Goal: Task Accomplishment & Management: Manage account settings

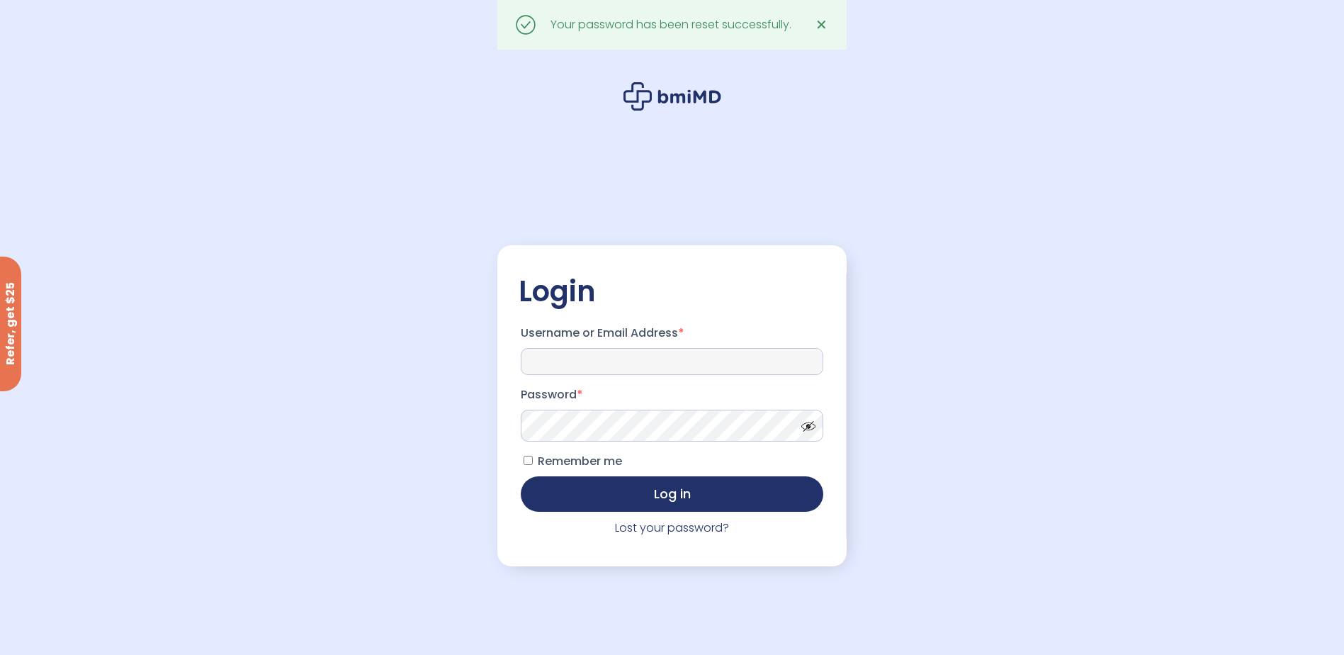
click at [585, 360] on input "Username or Email Address *" at bounding box center [672, 361] width 303 height 27
type input "**********"
click at [595, 494] on button "Log in" at bounding box center [672, 492] width 303 height 35
click at [606, 459] on span "Remember me" at bounding box center [580, 461] width 84 height 16
click at [649, 498] on button "Log in" at bounding box center [672, 492] width 303 height 35
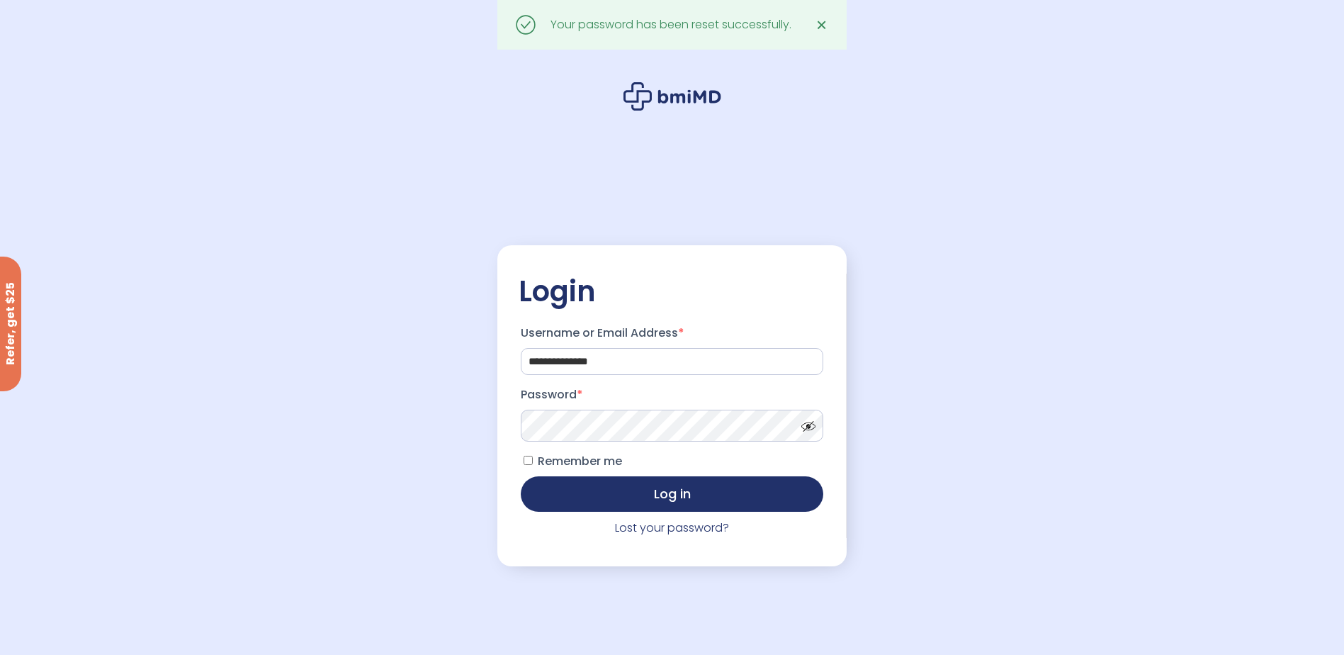
click at [818, 26] on span "✕" at bounding box center [822, 25] width 12 height 20
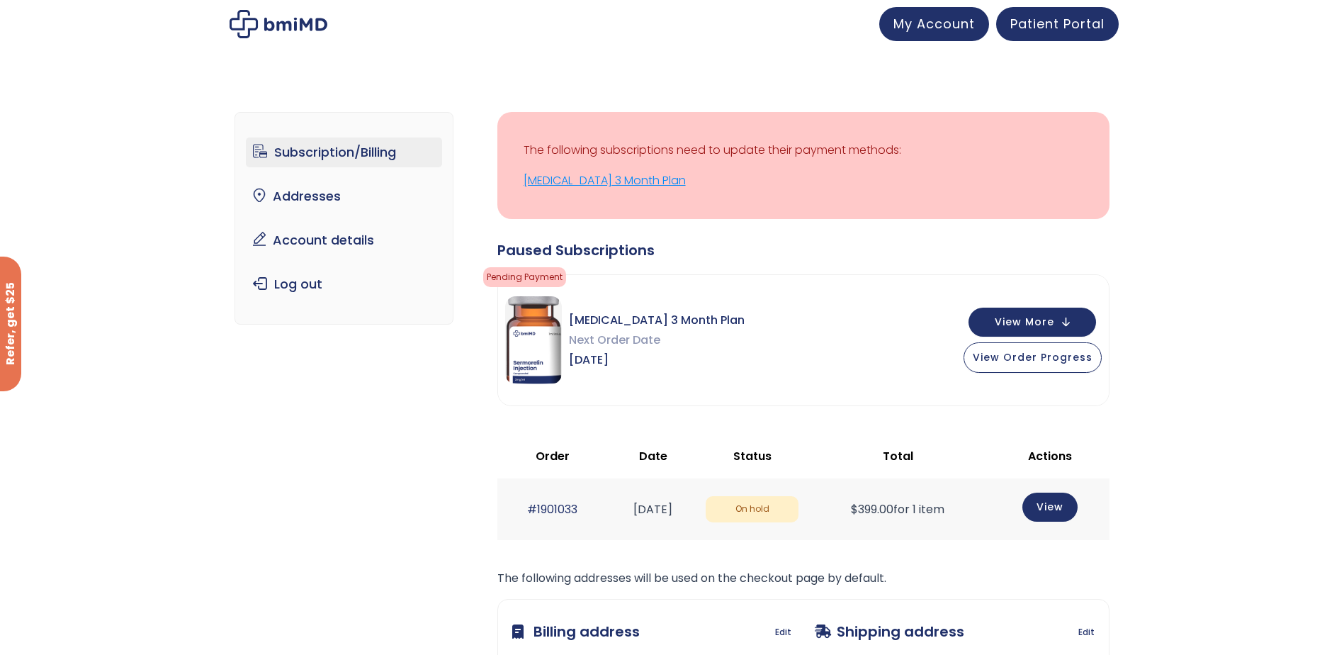
click at [590, 177] on link "Sermorelin 3 Month Plan" at bounding box center [804, 181] width 560 height 20
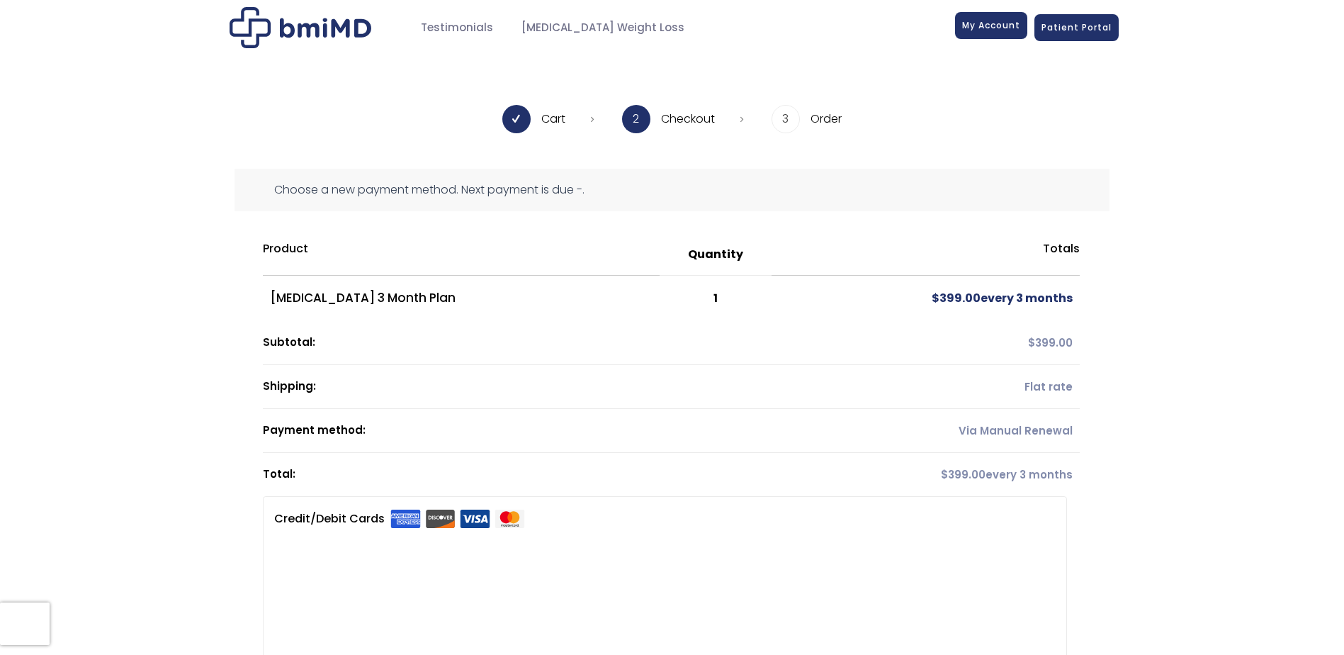
click at [970, 32] on link "My Account" at bounding box center [991, 25] width 72 height 27
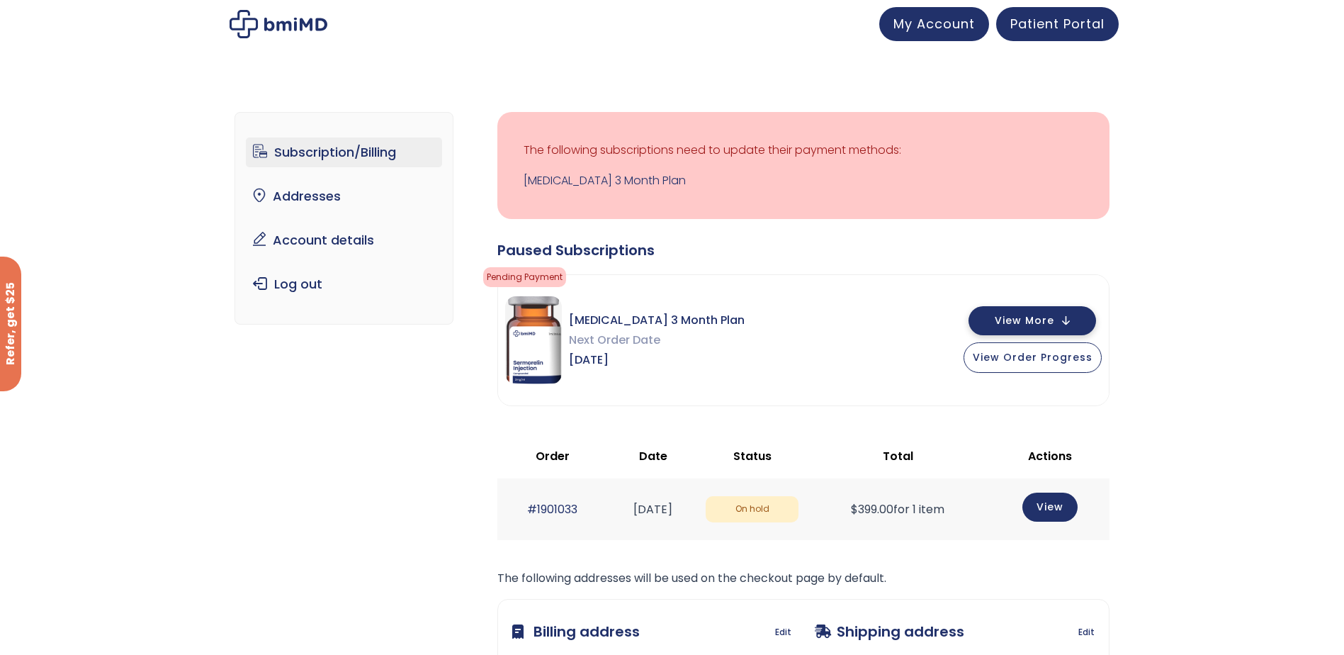
click at [1010, 321] on span "View More" at bounding box center [1025, 320] width 60 height 9
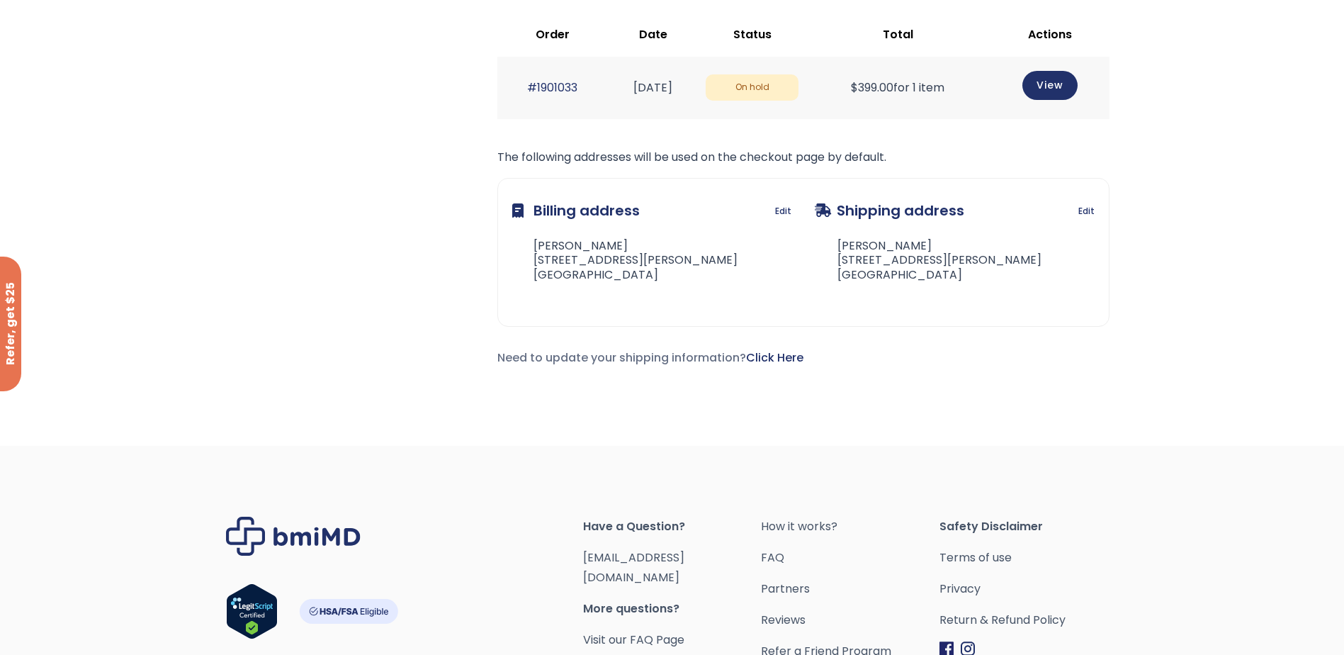
scroll to position [921, 0]
